Goal: Information Seeking & Learning: Learn about a topic

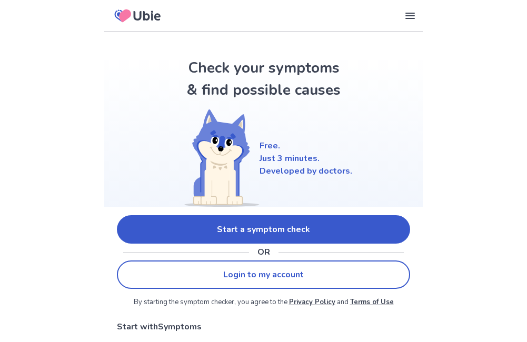
click at [263, 141] on link "Start a symptom check" at bounding box center [263, 229] width 293 height 28
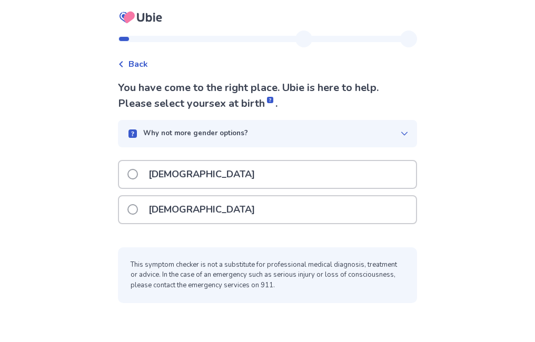
click at [138, 141] on span at bounding box center [132, 174] width 11 height 11
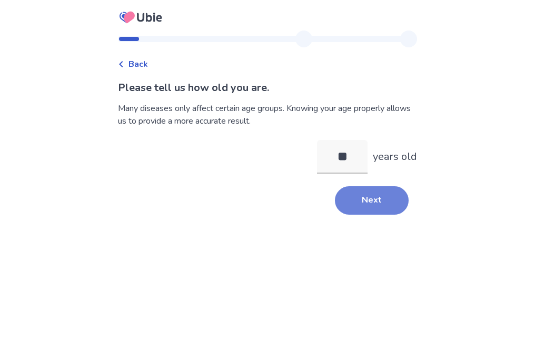
type input "**"
click at [360, 141] on button "Next" at bounding box center [372, 200] width 74 height 28
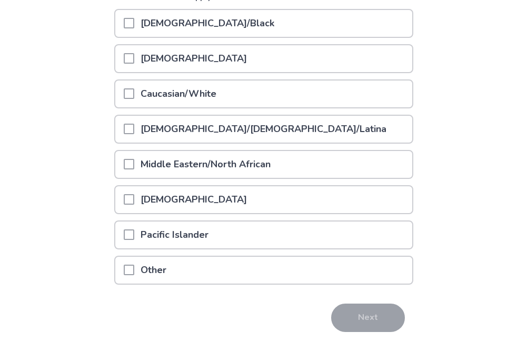
scroll to position [158, 0]
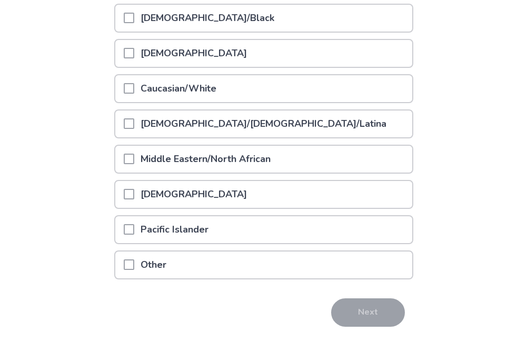
click at [128, 141] on div "Other" at bounding box center [263, 265] width 297 height 27
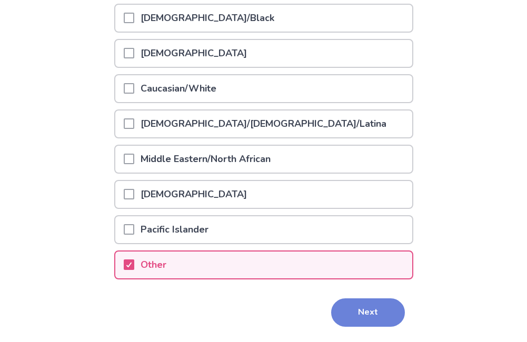
click at [384, 141] on button "Next" at bounding box center [368, 312] width 74 height 28
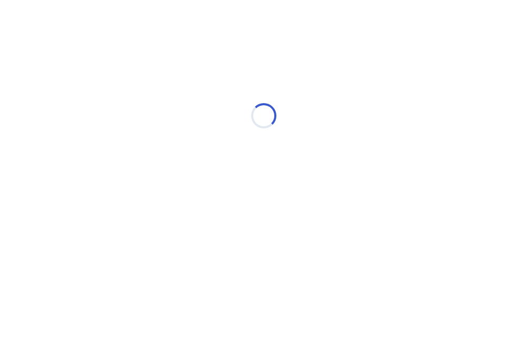
scroll to position [0, 0]
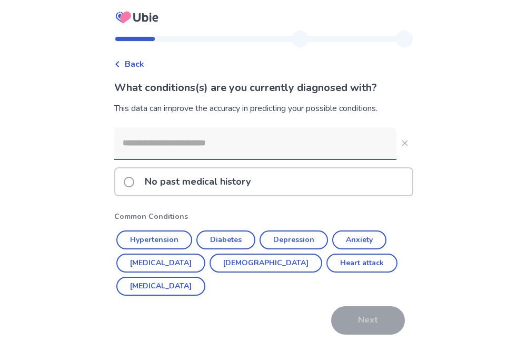
click at [134, 141] on span at bounding box center [129, 182] width 11 height 11
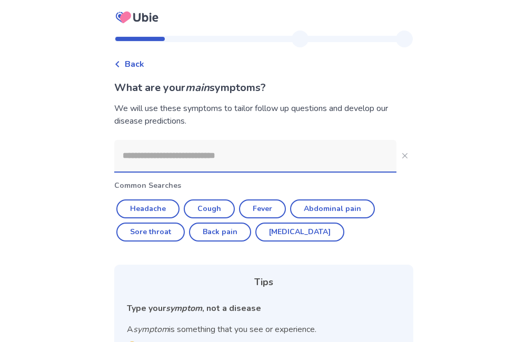
click at [218, 141] on input at bounding box center [255, 156] width 282 height 32
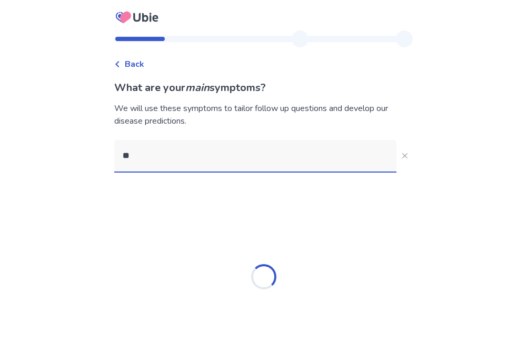
type input "*"
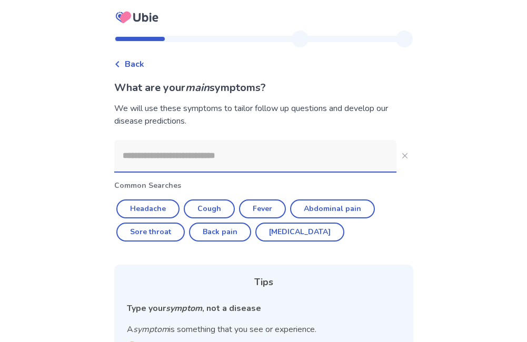
type input "*"
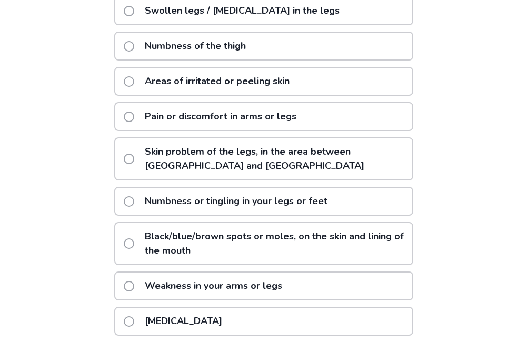
scroll to position [211, 0]
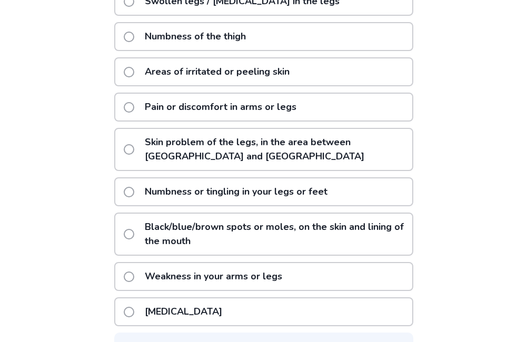
type input "***"
click at [134, 141] on span at bounding box center [129, 312] width 11 height 11
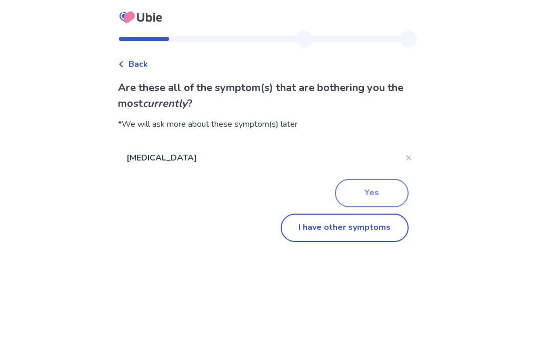
click at [354, 141] on button "Yes" at bounding box center [372, 193] width 74 height 28
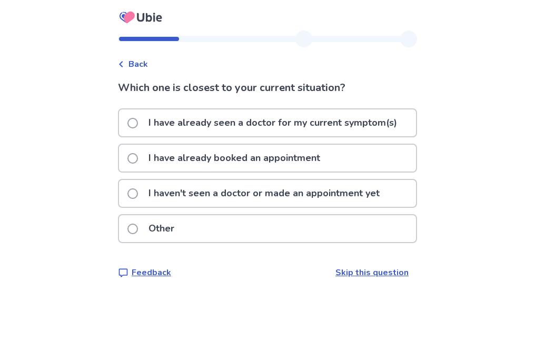
click at [166, 141] on p "I haven't seen a doctor or made an appointment yet" at bounding box center [264, 193] width 244 height 27
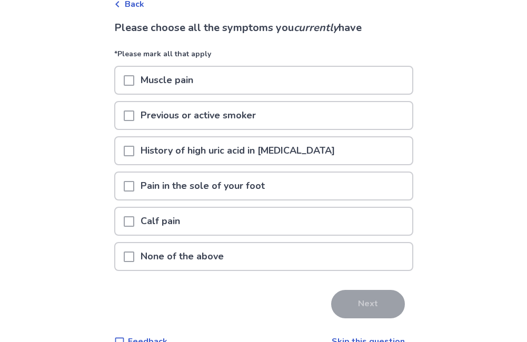
scroll to position [83, 0]
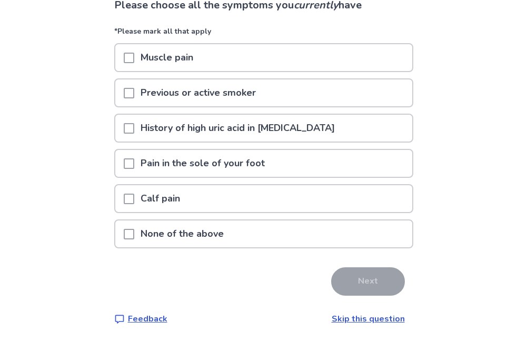
click at [134, 63] on div at bounding box center [129, 57] width 11 height 27
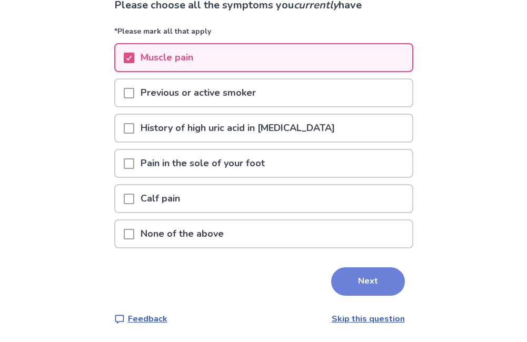
click at [360, 141] on button "Next" at bounding box center [368, 281] width 74 height 28
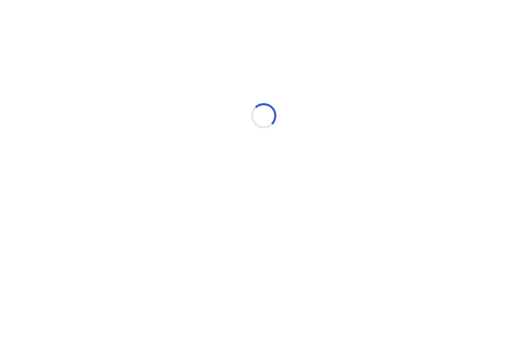
scroll to position [0, 0]
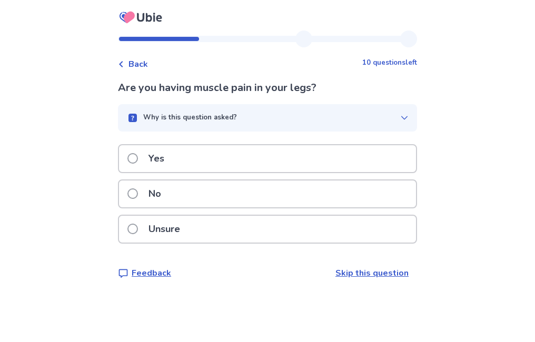
click at [136, 141] on span at bounding box center [132, 158] width 11 height 11
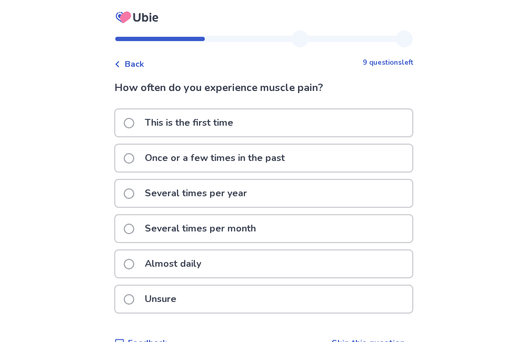
click at [207, 141] on p "Several times per month" at bounding box center [200, 228] width 124 height 27
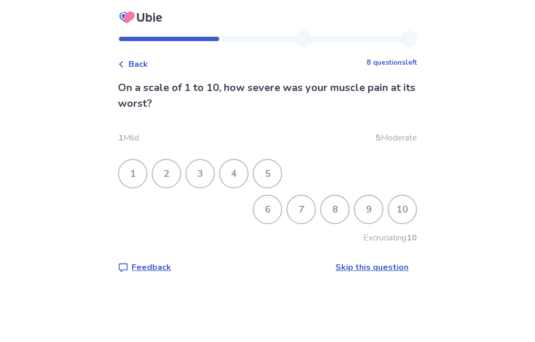
click at [203, 141] on div "3" at bounding box center [199, 173] width 27 height 27
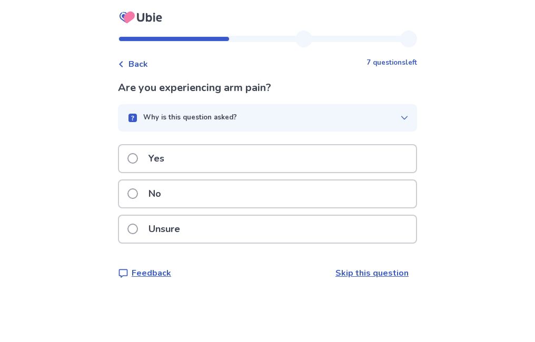
click at [150, 141] on p "No" at bounding box center [154, 194] width 25 height 27
click at [167, 141] on p "No" at bounding box center [154, 194] width 25 height 27
click at [137, 141] on span at bounding box center [132, 193] width 11 height 11
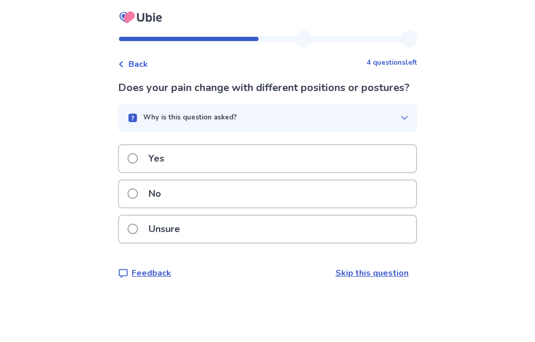
click at [157, 141] on p "No" at bounding box center [154, 194] width 25 height 27
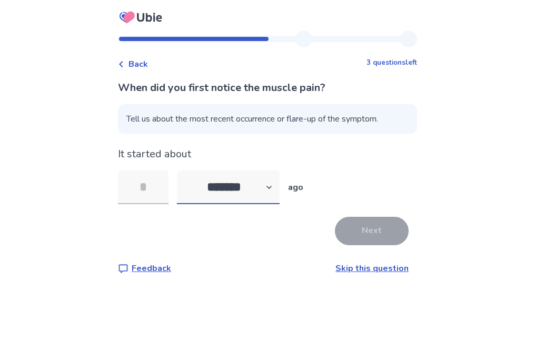
click at [280, 141] on select "******* ****** ******* ******** *******" at bounding box center [228, 188] width 103 height 34
select select "*"
click at [183, 141] on select "******* ****** ******* ******** *******" at bounding box center [228, 188] width 103 height 34
click at [157, 141] on input "tel" at bounding box center [143, 188] width 51 height 34
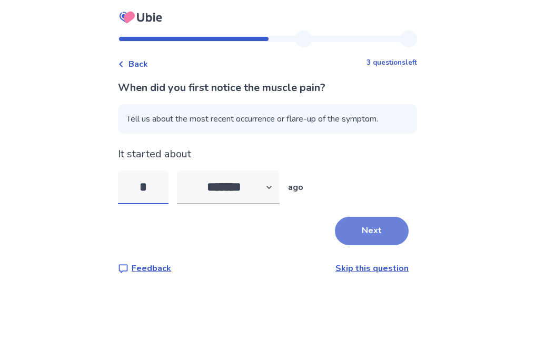
type input "*"
click at [338, 141] on button "Next" at bounding box center [372, 231] width 74 height 28
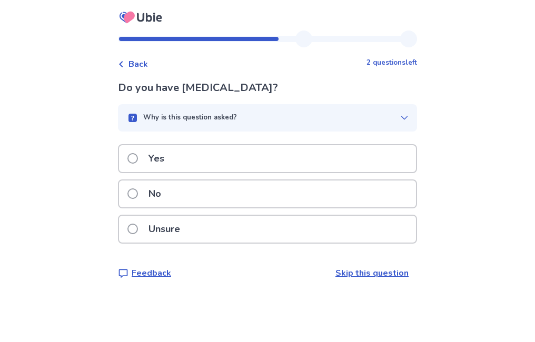
click at [138, 141] on span at bounding box center [132, 158] width 11 height 11
click at [160, 141] on p "No" at bounding box center [154, 194] width 25 height 27
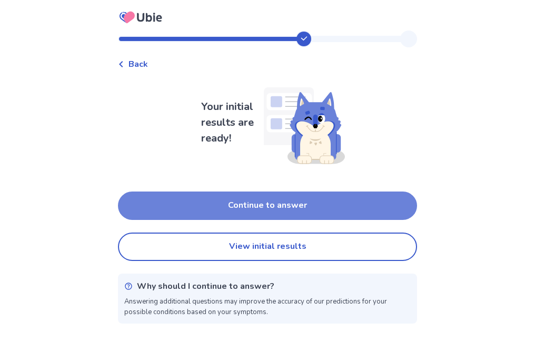
click at [289, 141] on button "Continue to answer" at bounding box center [267, 206] width 299 height 28
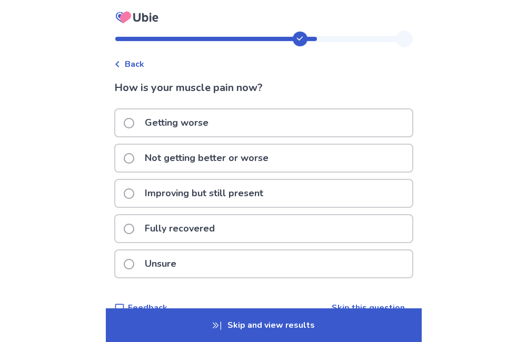
click at [181, 141] on p "Not getting better or worse" at bounding box center [206, 158] width 136 height 27
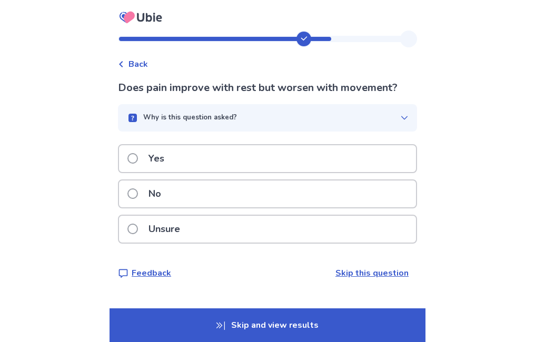
click at [139, 141] on label "Unsure" at bounding box center [156, 229] width 59 height 27
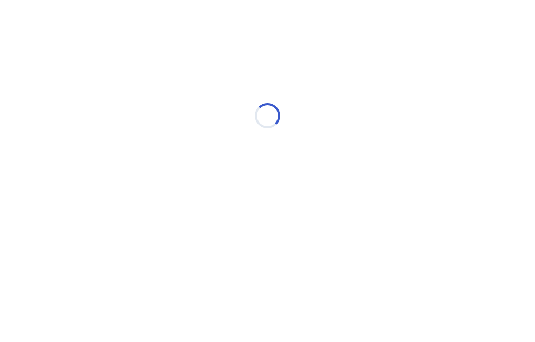
select select "*"
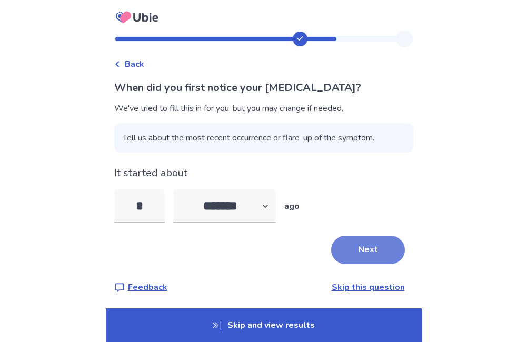
click at [340, 141] on button "Next" at bounding box center [368, 250] width 74 height 28
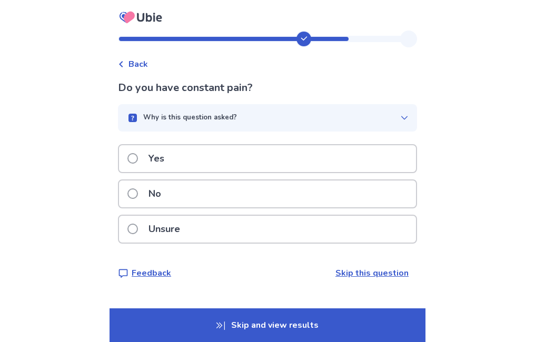
click at [136, 141] on span at bounding box center [132, 193] width 11 height 11
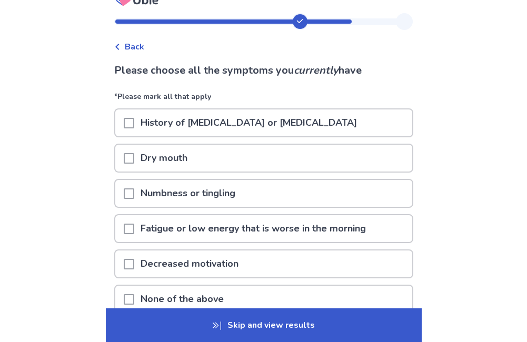
scroll to position [105, 0]
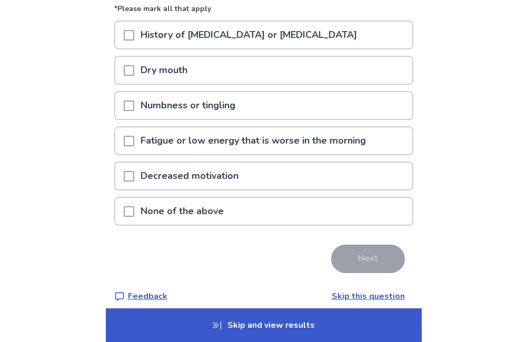
click at [153, 141] on p "None of the above" at bounding box center [182, 211] width 96 height 27
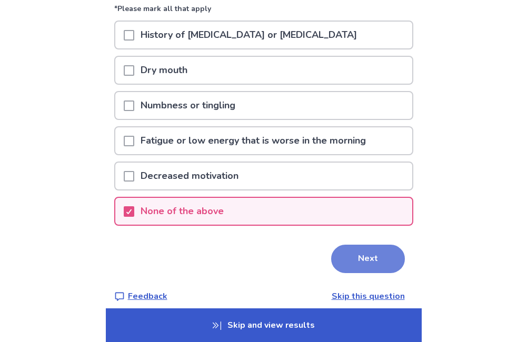
click at [381, 141] on button "Next" at bounding box center [368, 259] width 74 height 28
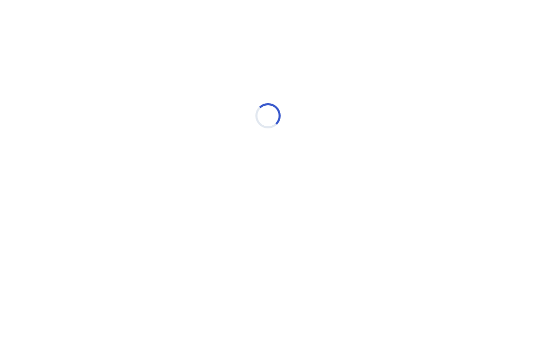
scroll to position [0, 0]
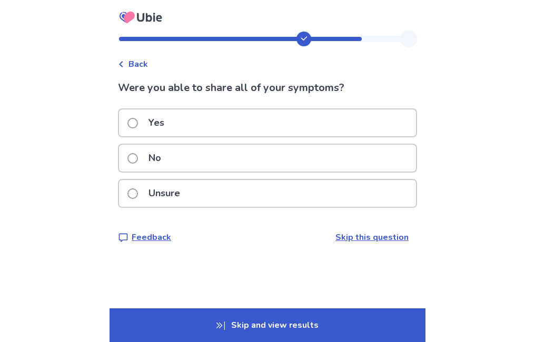
click at [135, 123] on span at bounding box center [132, 123] width 11 height 11
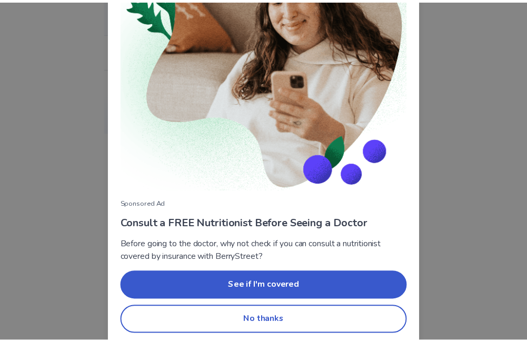
scroll to position [118, 0]
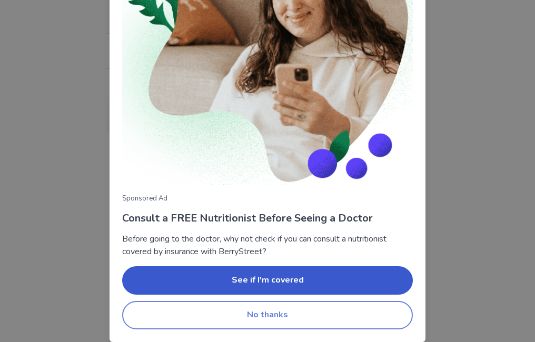
click at [246, 141] on button "No thanks" at bounding box center [267, 315] width 291 height 28
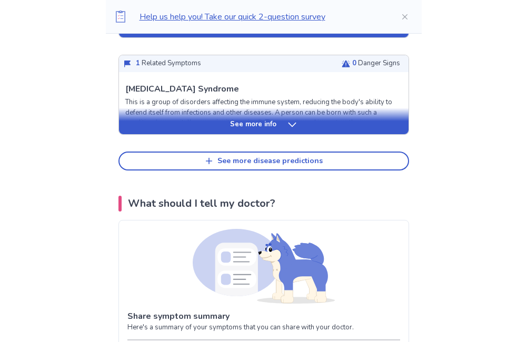
scroll to position [575, 0]
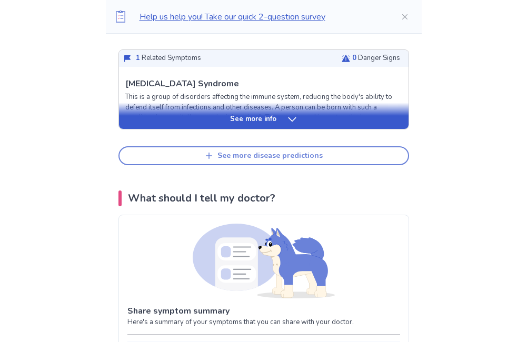
click at [260, 141] on div "See more disease predictions" at bounding box center [269, 156] width 105 height 9
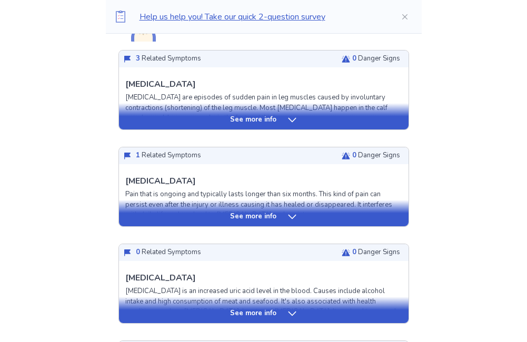
scroll to position [0, 0]
